Goal: Download file/media

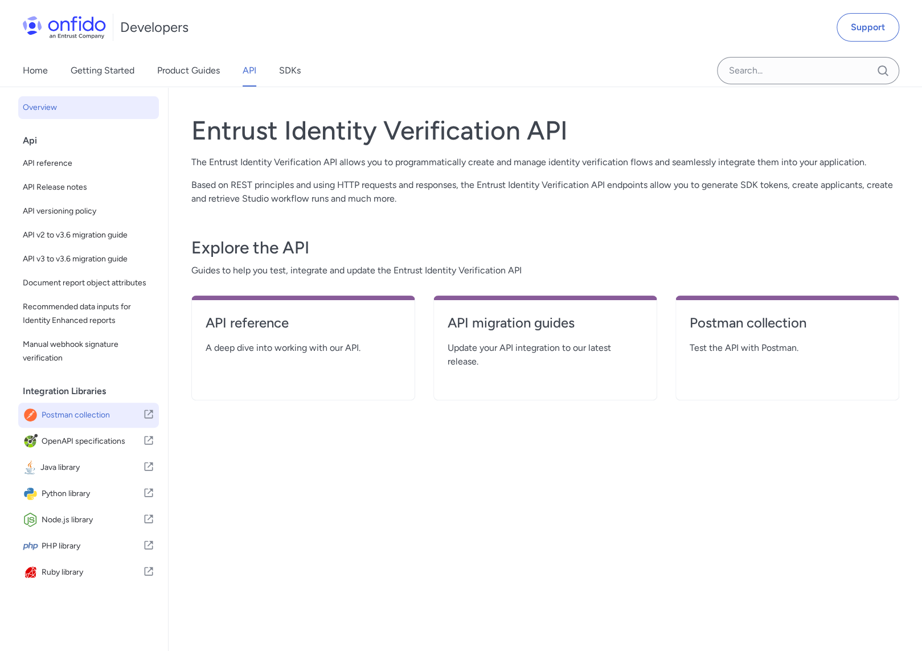
click at [61, 423] on span "Postman collection" at bounding box center [92, 415] width 101 height 16
click at [743, 322] on h4 "Postman collection" at bounding box center [786, 323] width 195 height 18
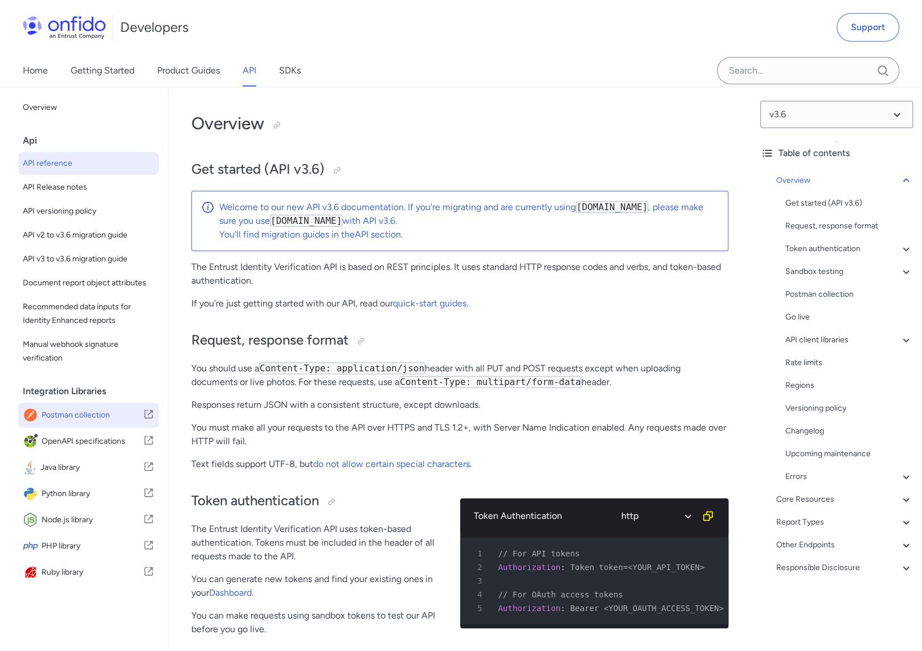
click at [85, 423] on span "Postman collection" at bounding box center [92, 415] width 101 height 16
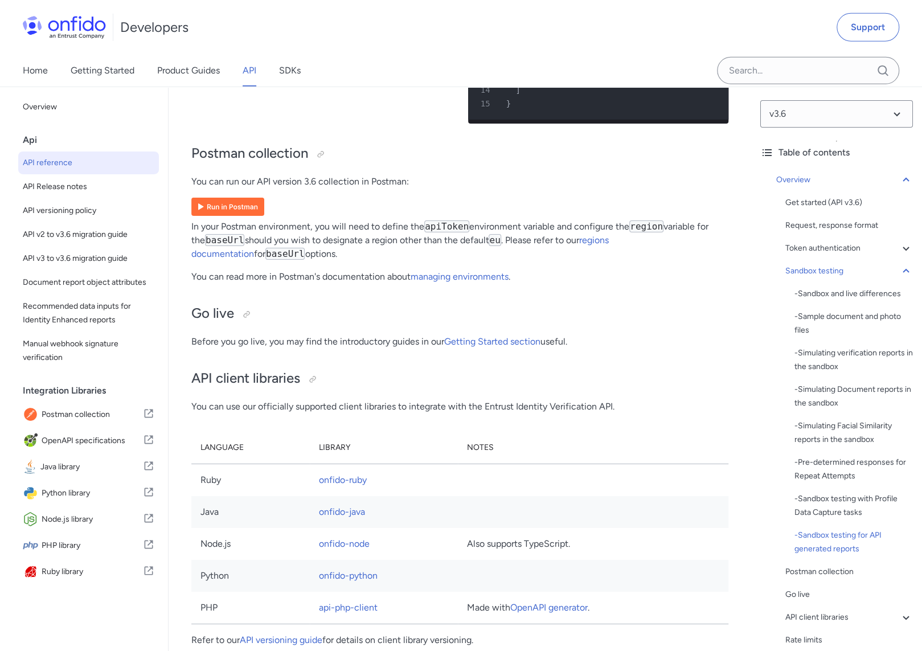
scroll to position [7847, 0]
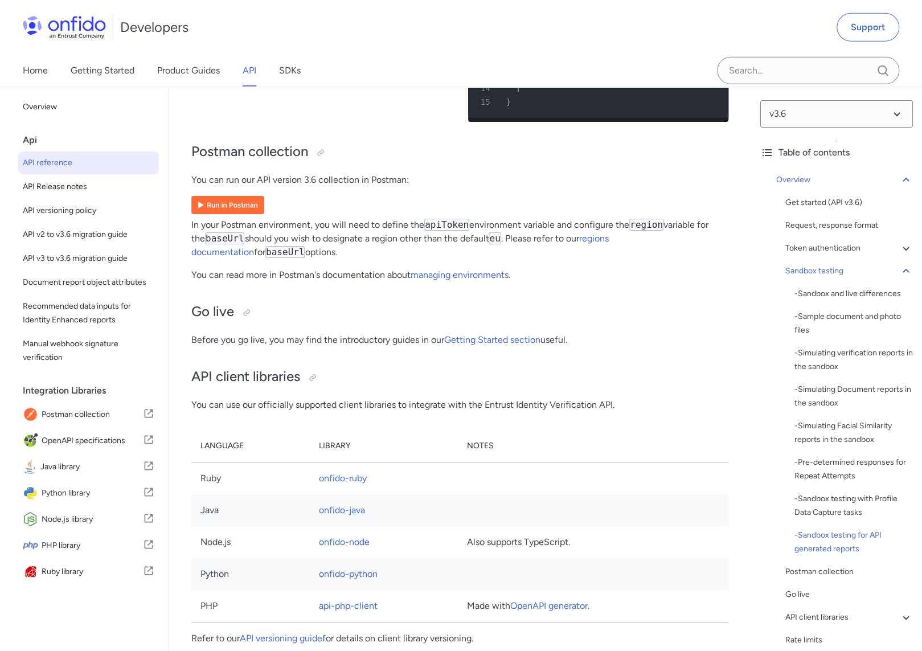
click at [223, 214] on img at bounding box center [227, 205] width 73 height 18
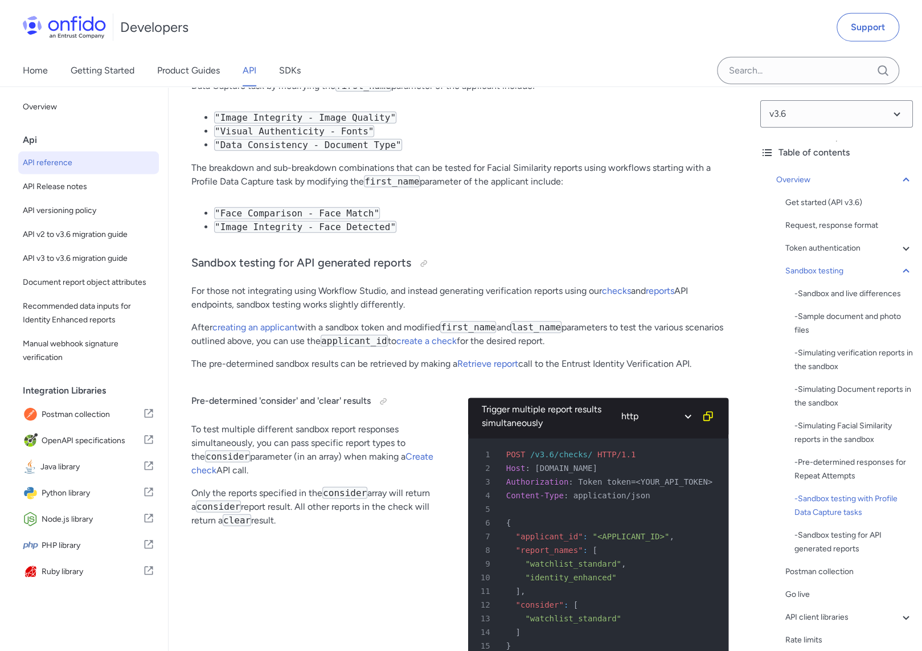
scroll to position [7303, 0]
